Goal: Task Accomplishment & Management: Use online tool/utility

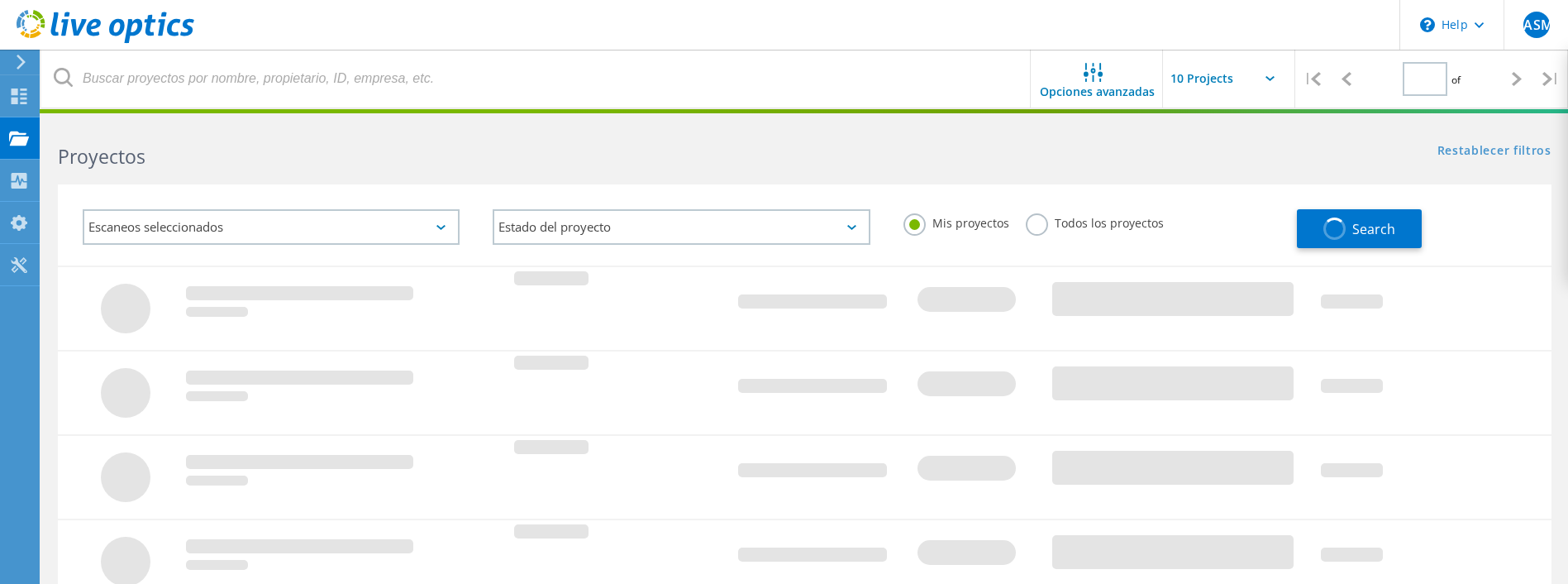
type input "1"
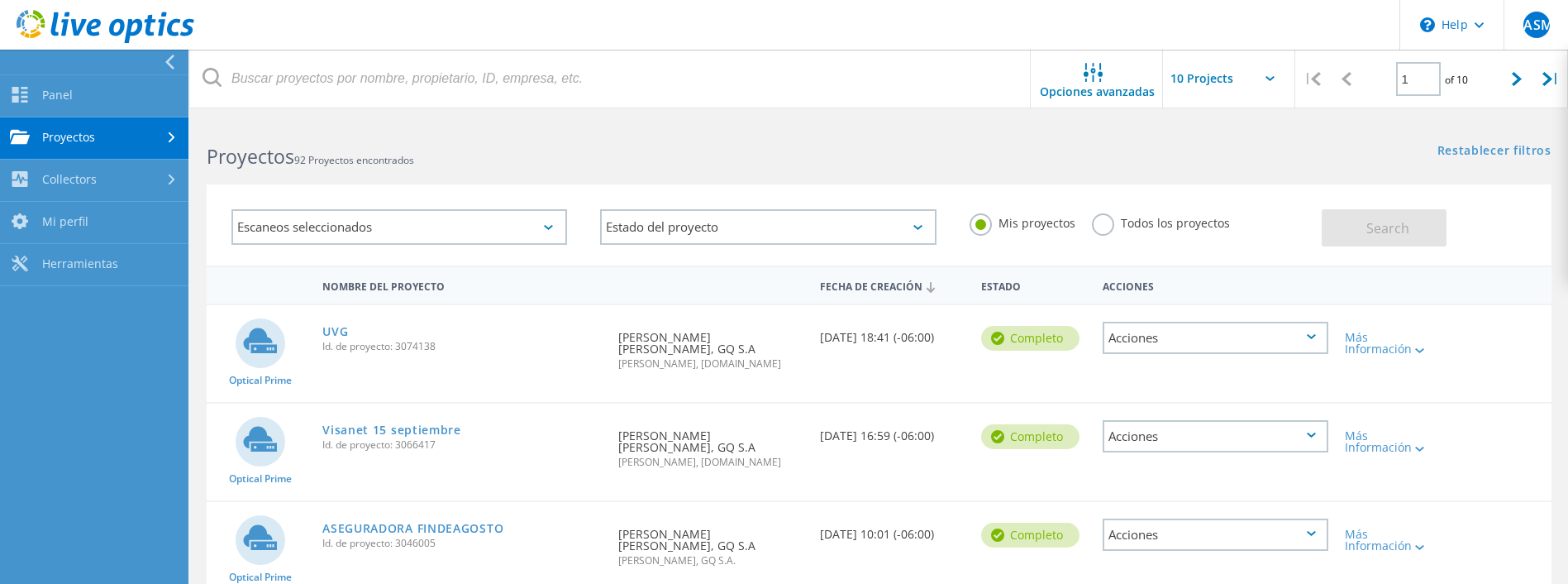
click at [129, 134] on link "Proyectos" at bounding box center [94, 138] width 189 height 42
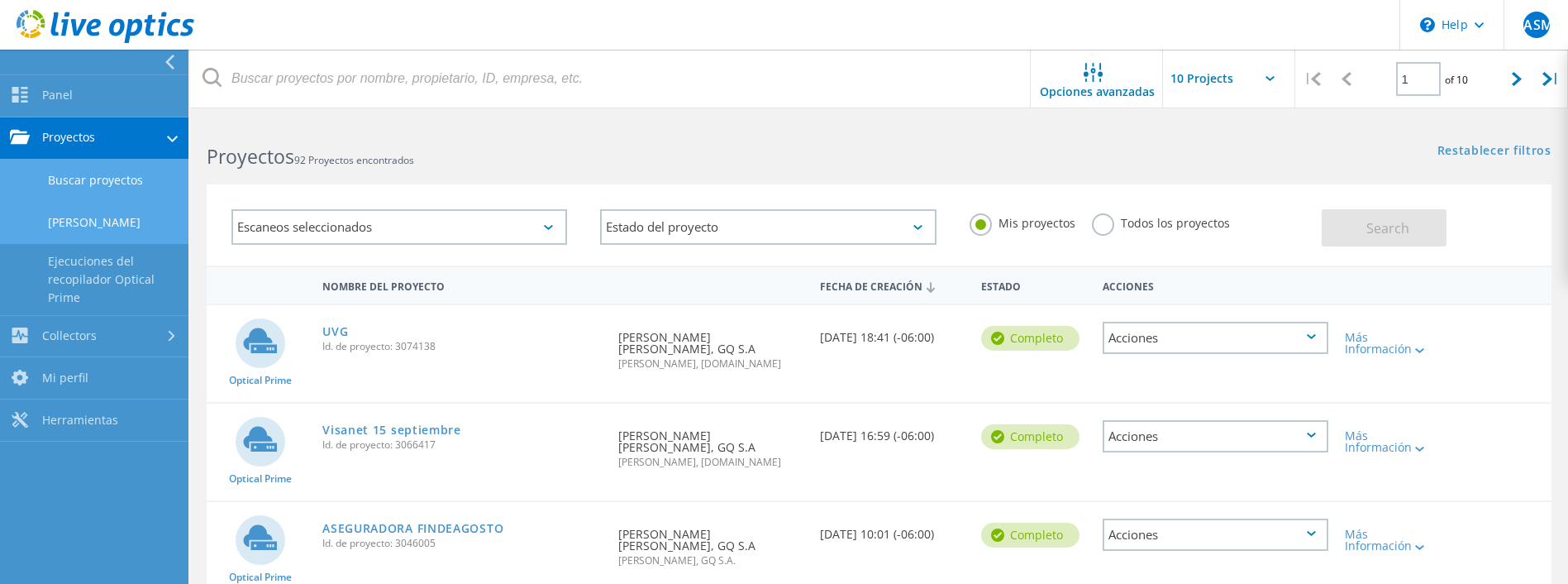
click at [106, 218] on link "Cargar SIOKIT" at bounding box center [94, 223] width 189 height 42
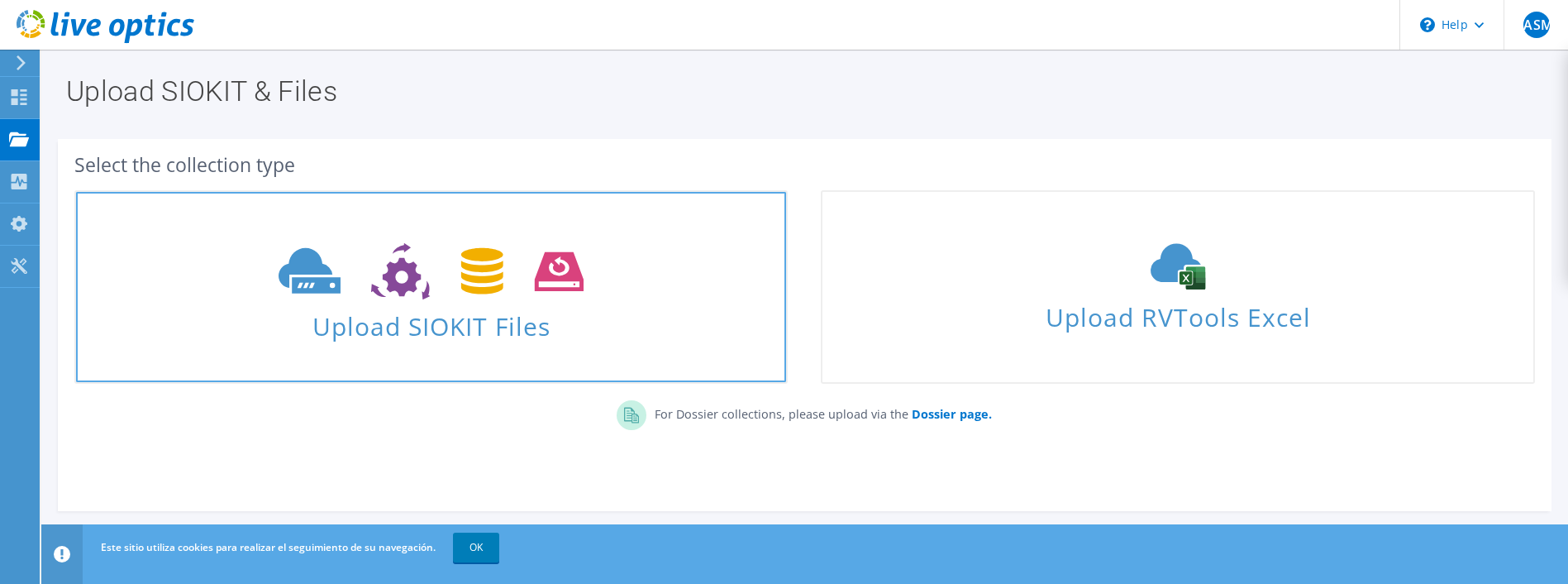
click at [556, 259] on use at bounding box center [430, 272] width 305 height 57
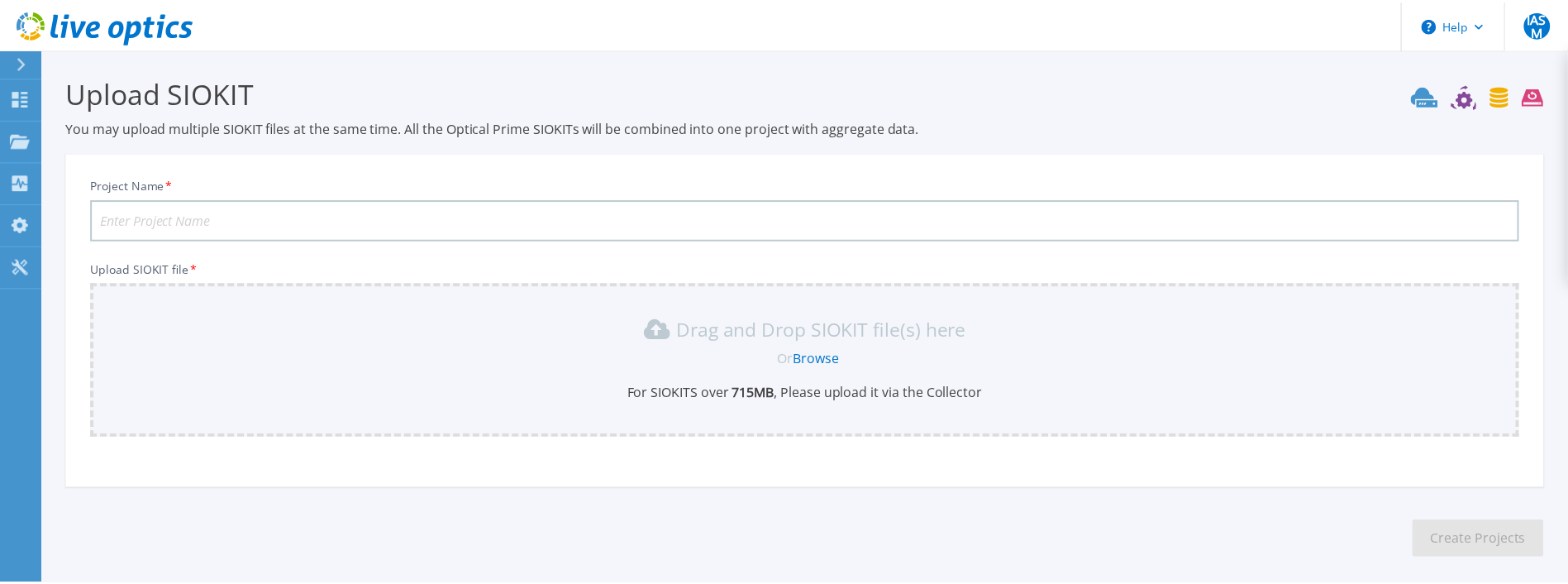
scroll to position [76, 0]
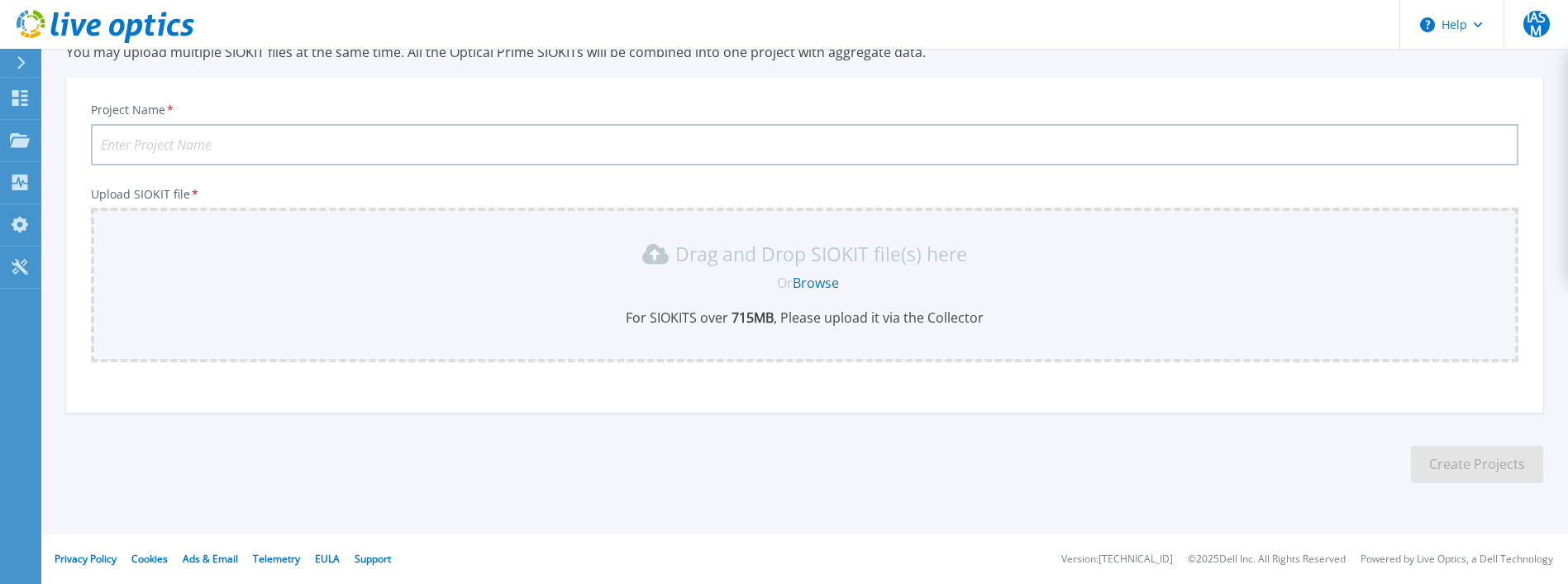
click at [261, 128] on input "Project Name *" at bounding box center [804, 145] width 1427 height 42
type input "NEONET-VISANET-FINDEMES-SEP-2025"
click at [821, 326] on div "Drag and Drop SIOKIT file(s) here Or Browse For SIOKITS over 715 MB , Please up…" at bounding box center [804, 285] width 1427 height 155
click at [806, 285] on link "Browse" at bounding box center [816, 282] width 47 height 18
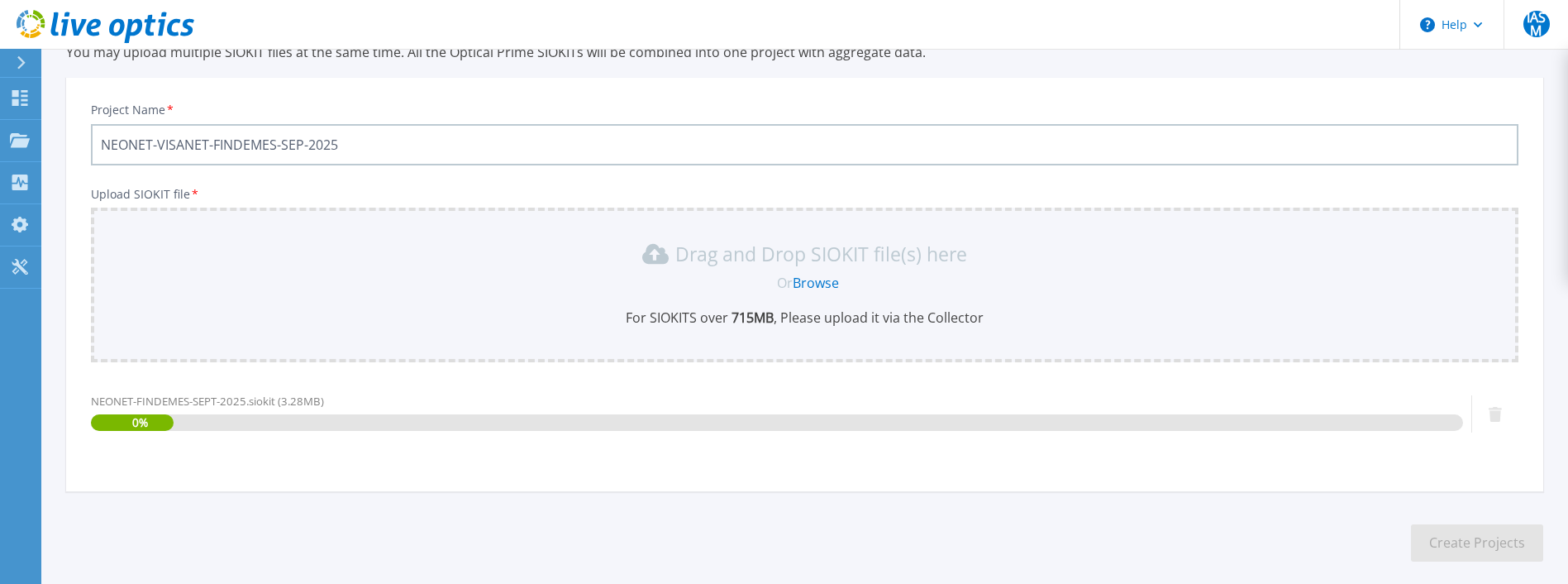
scroll to position [154, 0]
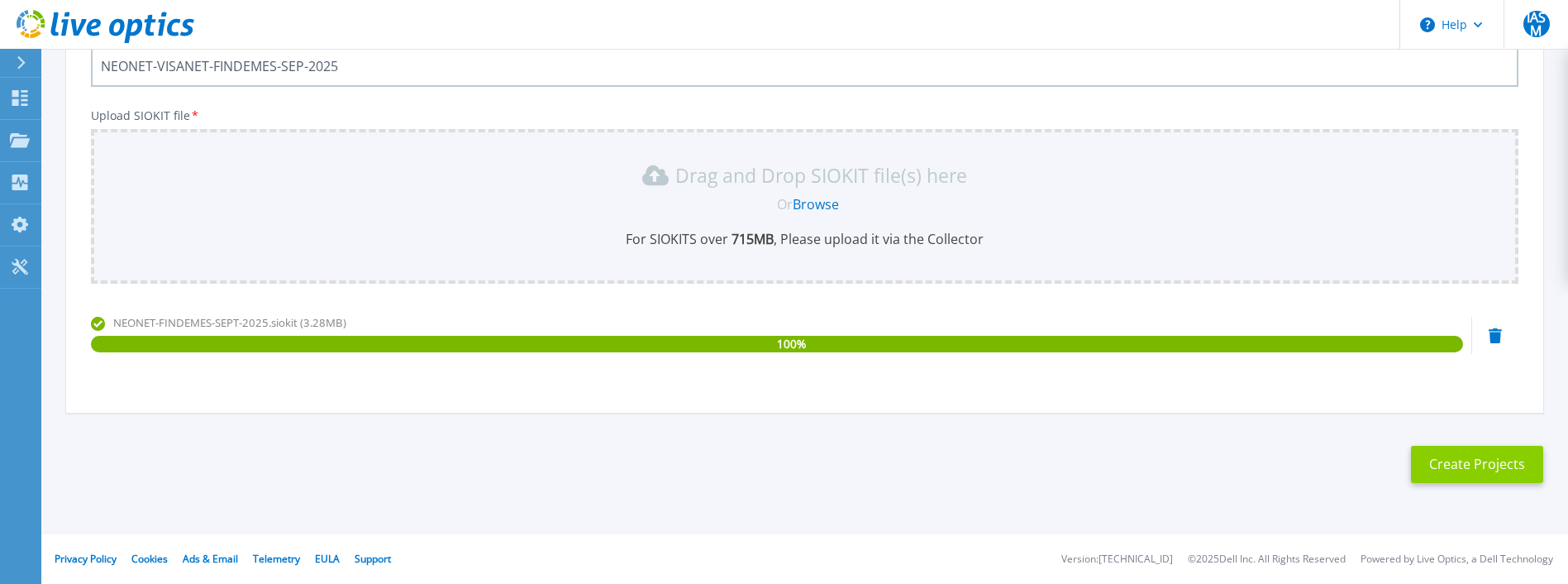
click at [1462, 465] on button "Create Projects" at bounding box center [1477, 464] width 132 height 37
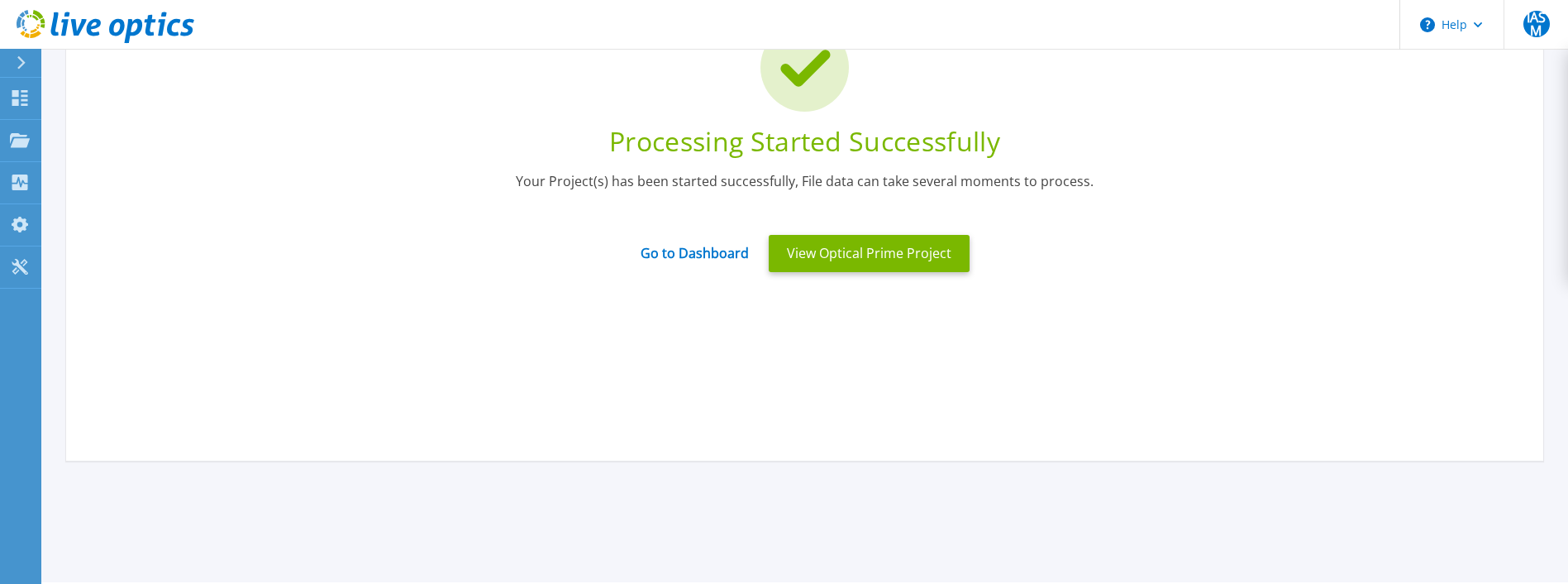
scroll to position [0, 0]
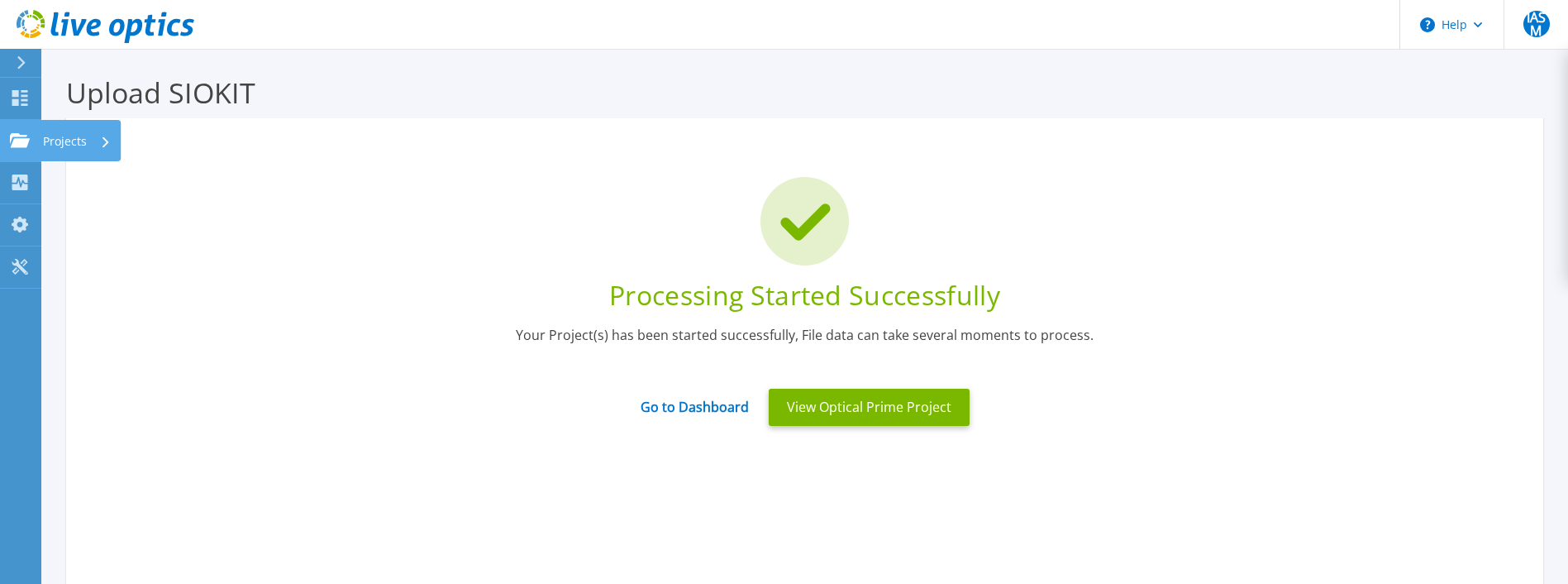
click at [17, 138] on icon at bounding box center [20, 140] width 20 height 14
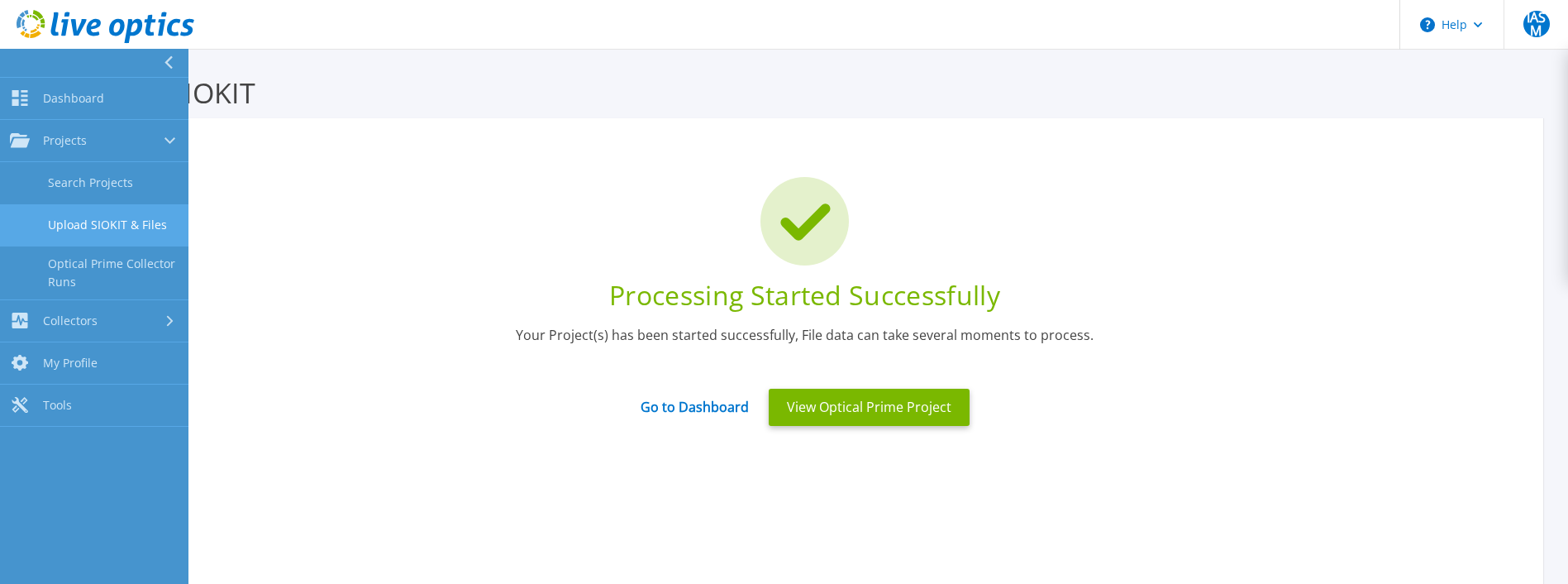
click at [80, 217] on link "Upload SIOKIT & Files" at bounding box center [94, 225] width 189 height 42
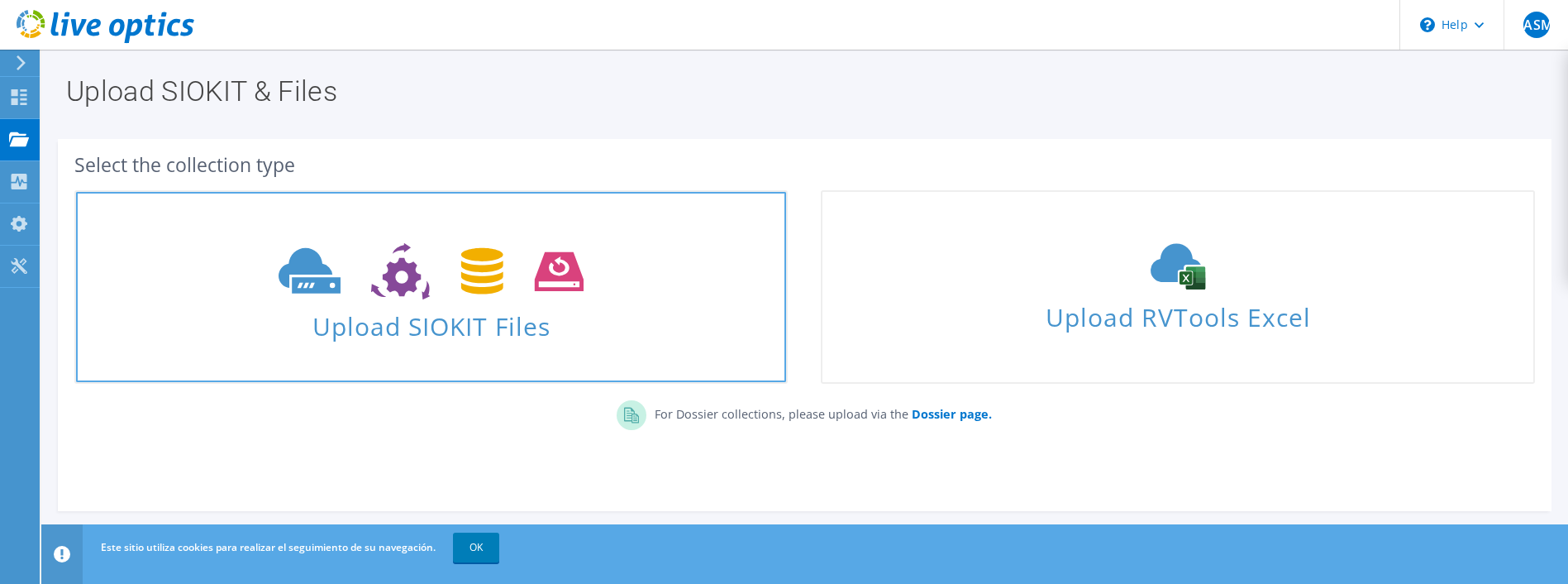
click at [448, 267] on icon at bounding box center [430, 272] width 305 height 57
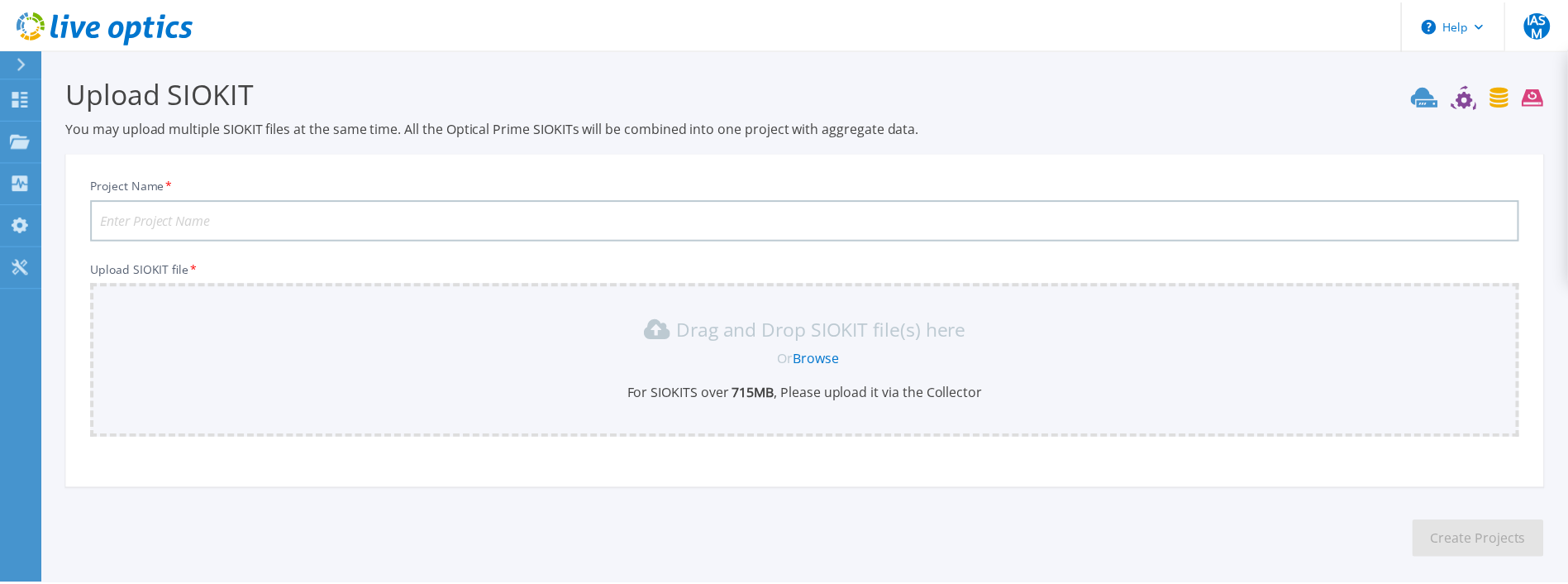
scroll to position [76, 0]
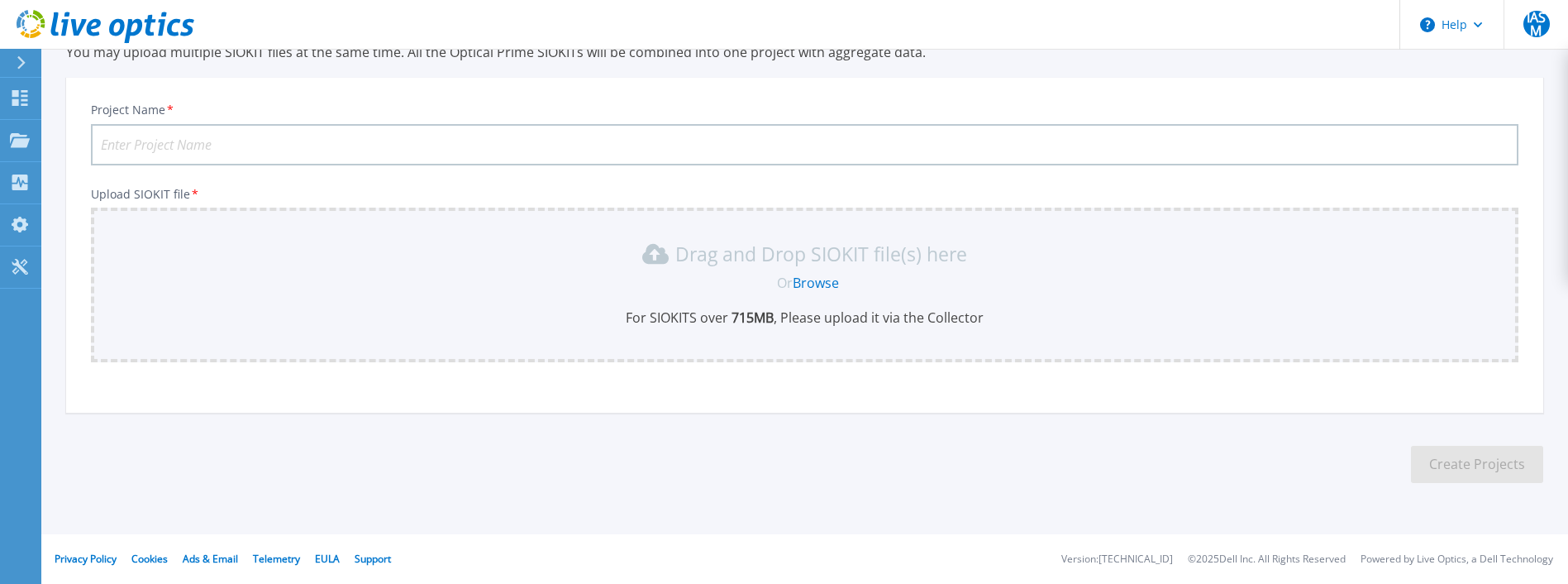
click at [324, 145] on input "Project Name *" at bounding box center [804, 145] width 1427 height 42
click at [325, 141] on input "NEONET-REGIONAL-FINDEMES-[PERSON_NAME]-2025" at bounding box center [804, 145] width 1427 height 42
type input "NEONET-REGIONAL-FINDEMES-SEP-2025"
click at [358, 233] on div "Drag and Drop SIOKIT file(s) here Or Browse For SIOKITS over 715 MB , Please up…" at bounding box center [804, 285] width 1427 height 155
click at [816, 278] on link "Browse" at bounding box center [816, 282] width 47 height 18
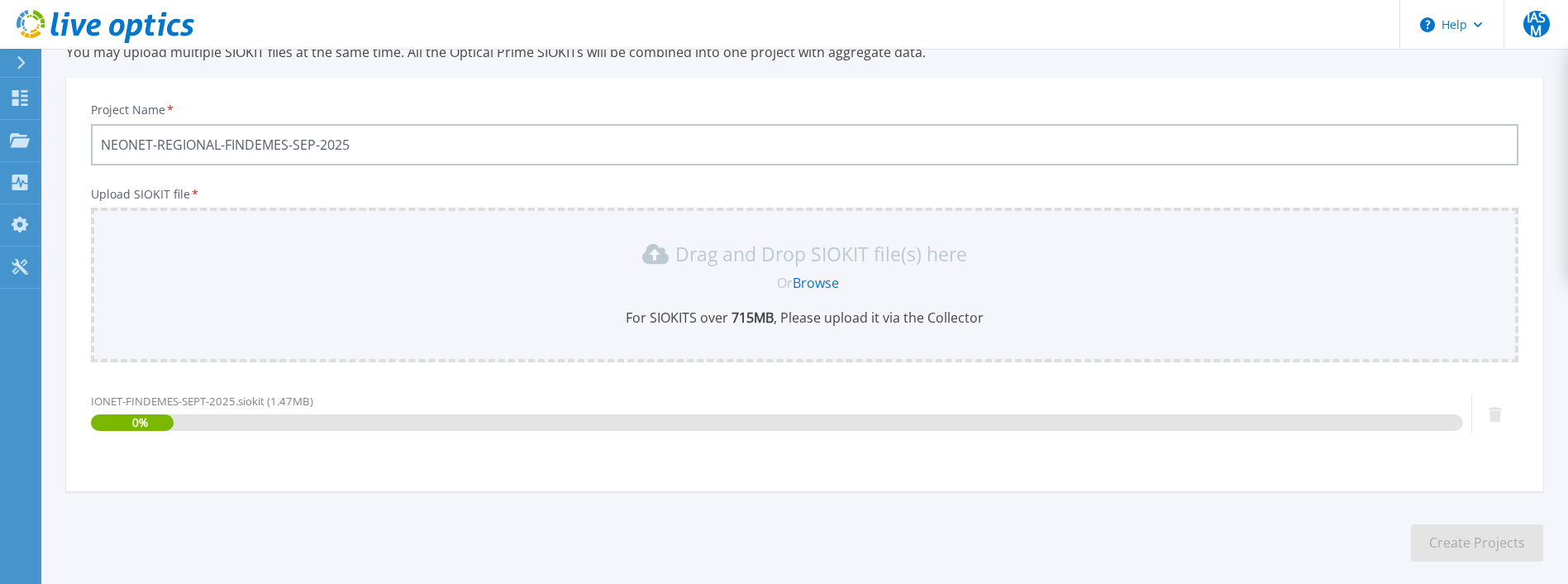
scroll to position [154, 0]
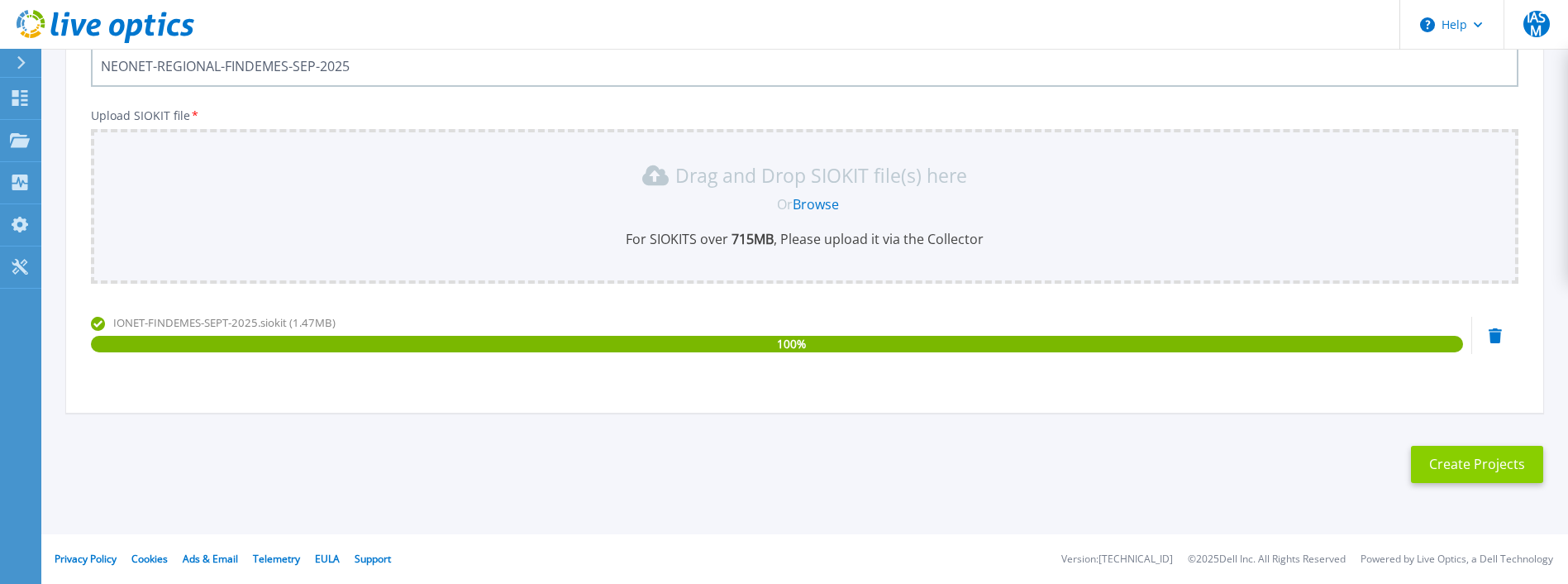
click at [1460, 452] on button "Create Projects" at bounding box center [1477, 464] width 132 height 37
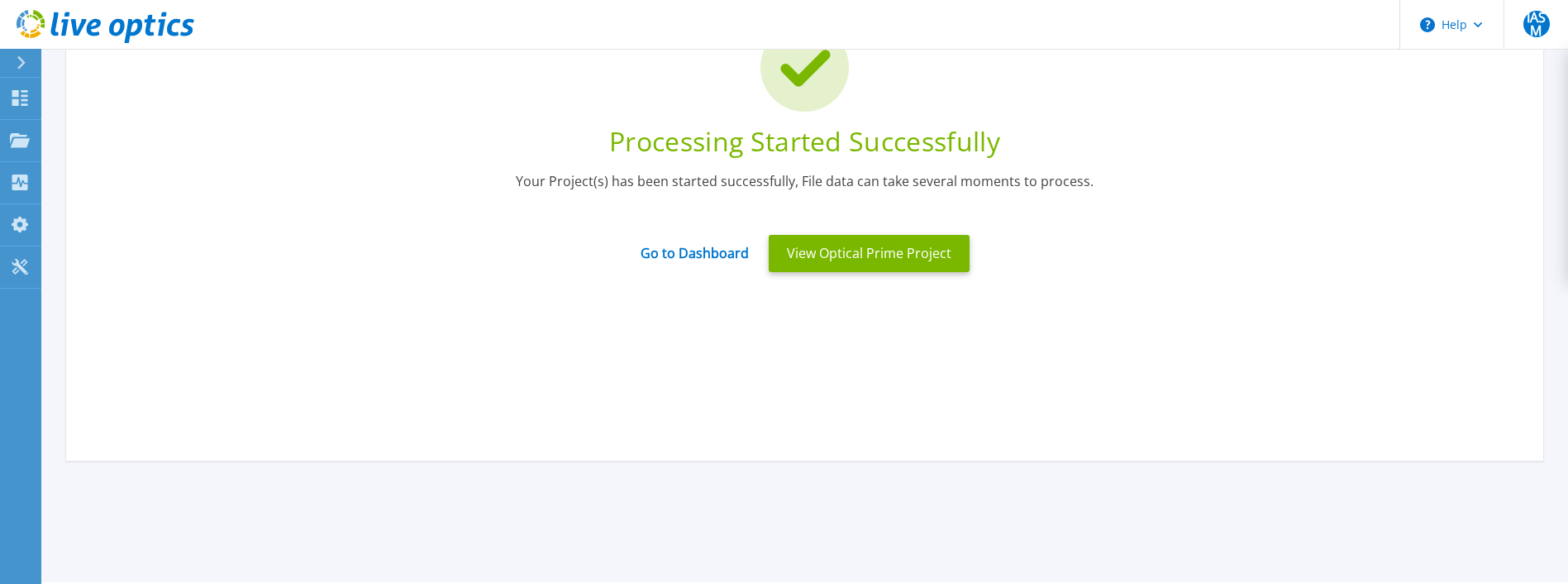
scroll to position [0, 0]
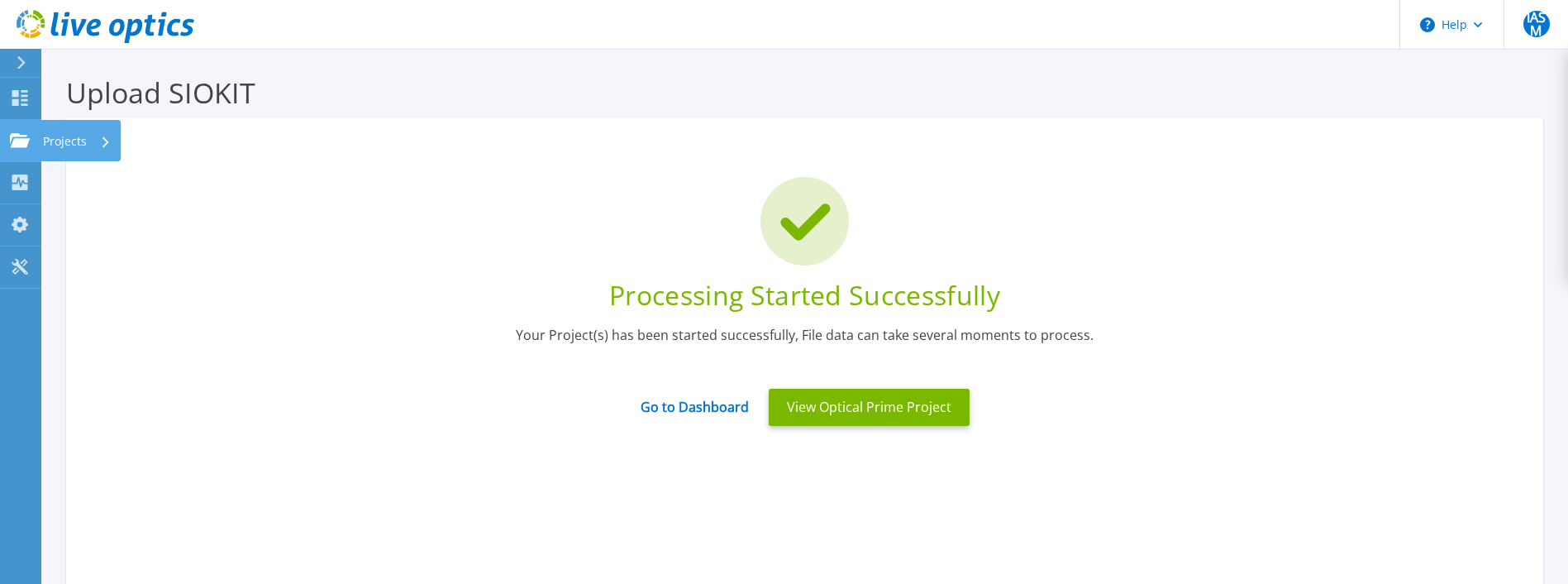
click at [25, 124] on link "Projects Projects" at bounding box center [21, 140] width 42 height 42
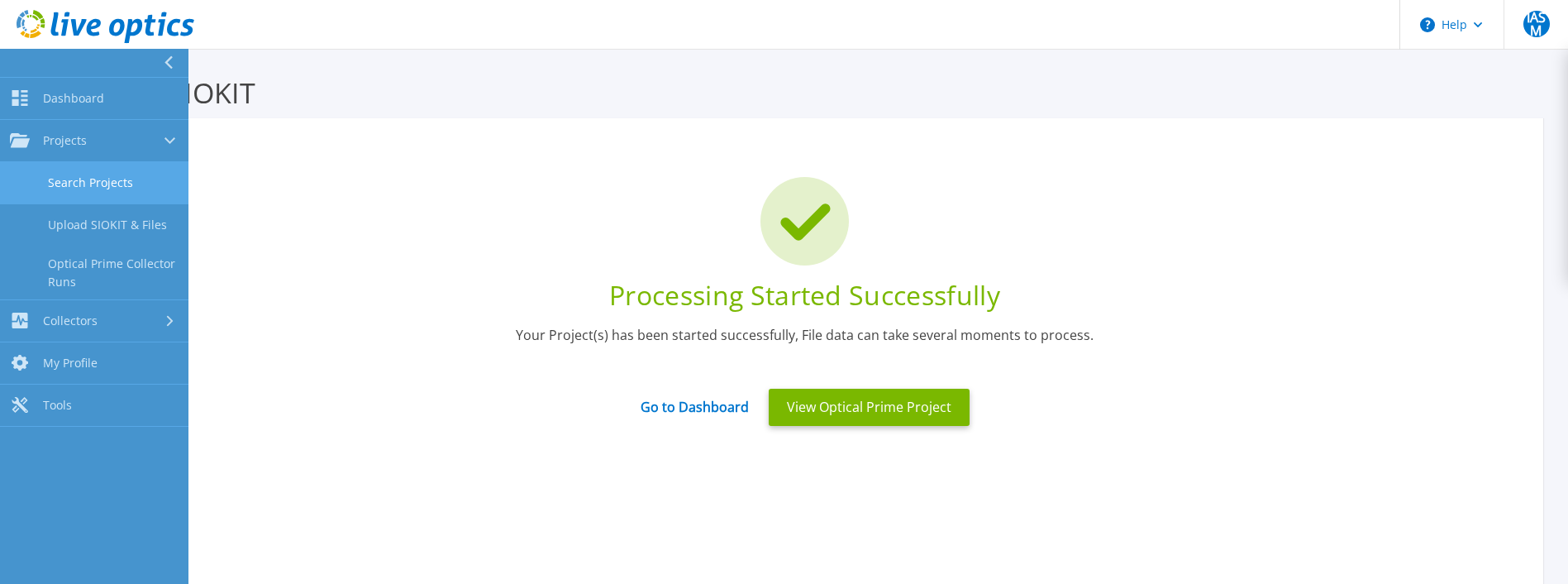
click at [85, 181] on link "Search Projects" at bounding box center [94, 183] width 189 height 42
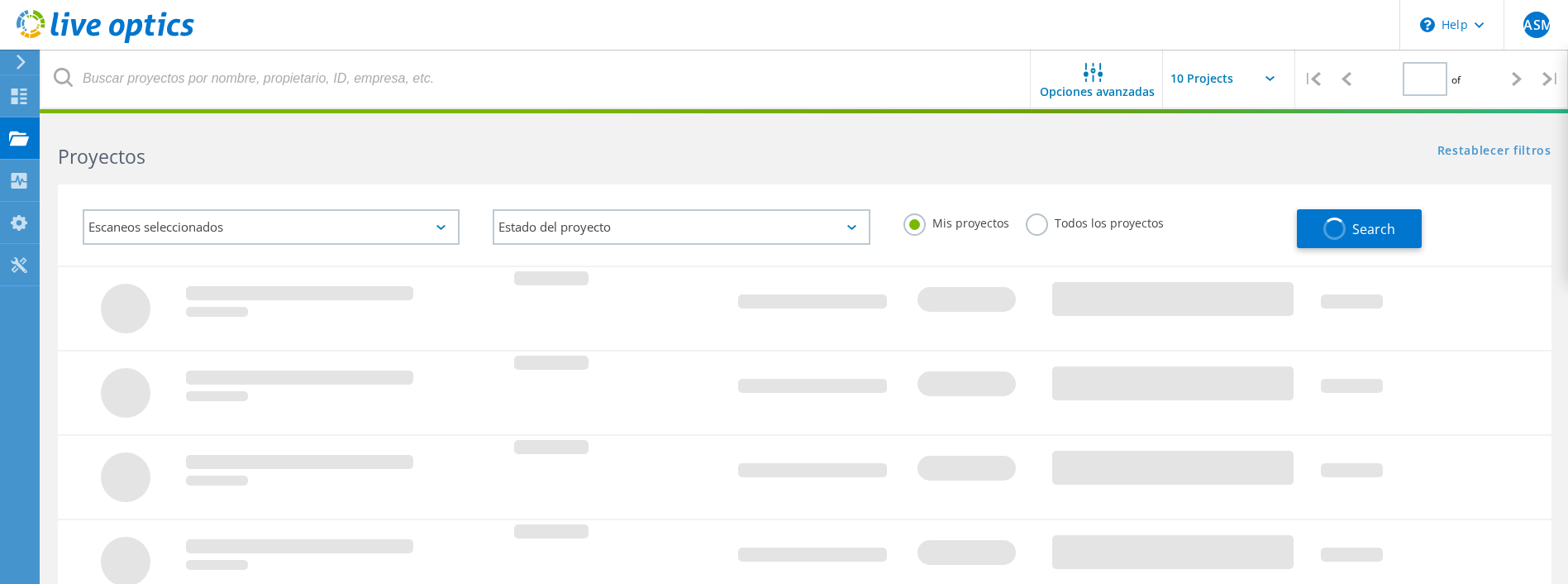
type input "1"
